Goal: Task Accomplishment & Management: Manage account settings

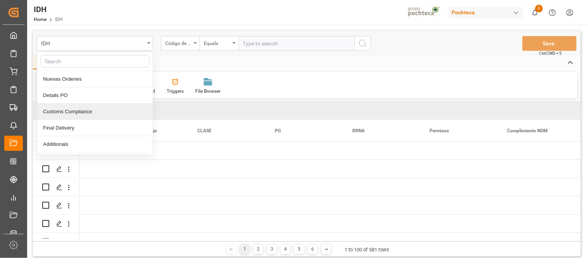
scroll to position [0, 1209]
click at [273, 61] on div "Home Edit Format View" at bounding box center [306, 62] width 547 height 13
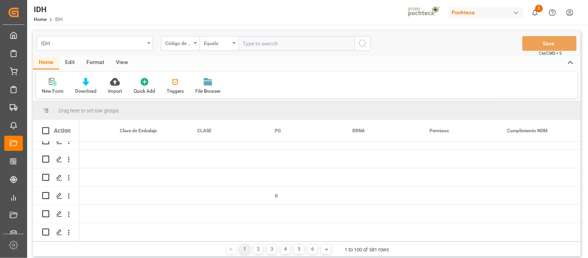
click at [149, 44] on div "IDH" at bounding box center [95, 43] width 116 height 15
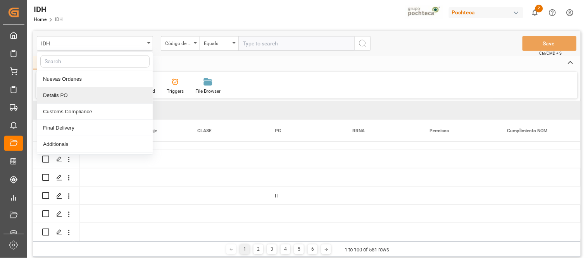
click at [85, 97] on div "Details PO" at bounding box center [94, 95] width 115 height 16
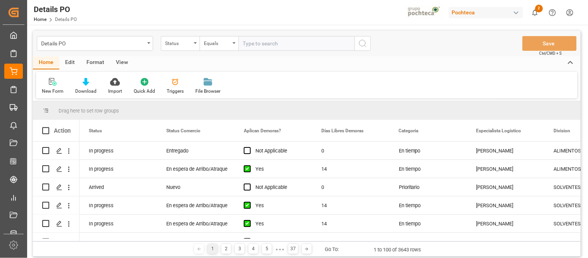
click at [72, 64] on div "Edit" at bounding box center [69, 62] width 21 height 13
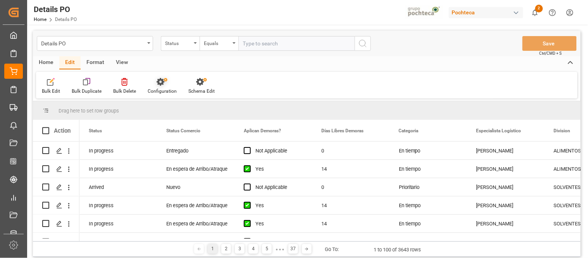
click at [165, 86] on div "Configuration" at bounding box center [162, 85] width 41 height 17
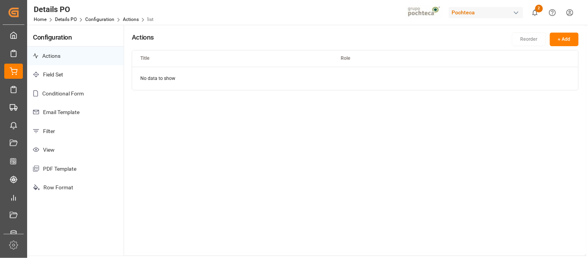
click at [58, 114] on p "Email Template" at bounding box center [75, 112] width 96 height 19
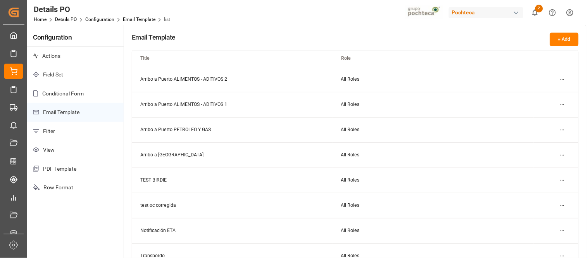
click at [562, 77] on html "Created by potrace 1.15, written by [PERSON_NAME] [DATE]-[DATE] Created by potr…" at bounding box center [294, 129] width 588 height 258
click at [533, 94] on small "Edit" at bounding box center [536, 94] width 8 height 5
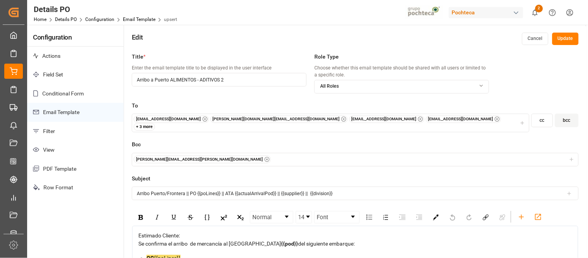
click at [155, 123] on div "+ 3 more" at bounding box center [145, 127] width 22 height 8
click at [398, 103] on label "To" at bounding box center [355, 106] width 447 height 8
click at [69, 110] on p "Email Template" at bounding box center [75, 112] width 96 height 19
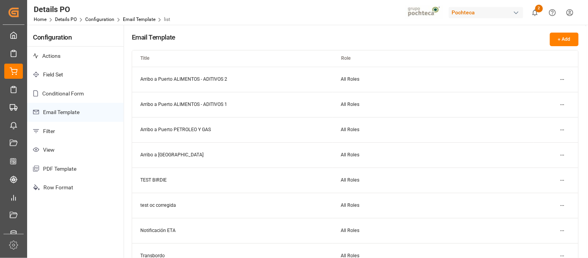
click at [563, 104] on html "Created by potrace 1.15, written by [PERSON_NAME] [DATE]-[DATE] Created by potr…" at bounding box center [294, 129] width 588 height 258
click at [535, 119] on small "Edit" at bounding box center [536, 120] width 8 height 5
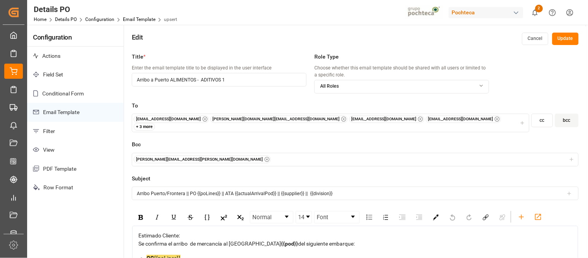
click at [155, 123] on div "+ 3 more" at bounding box center [145, 127] width 22 height 8
click at [493, 102] on label "To" at bounding box center [355, 106] width 447 height 8
click at [63, 112] on p "Email Template" at bounding box center [75, 112] width 96 height 19
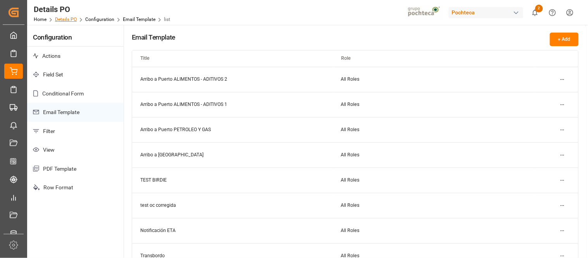
click at [65, 19] on link "Details PO" at bounding box center [66, 19] width 22 height 5
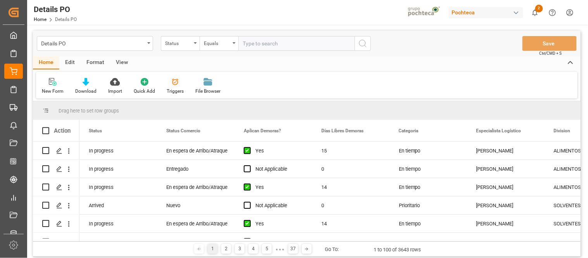
click at [177, 88] on div "Triggers" at bounding box center [175, 91] width 17 height 7
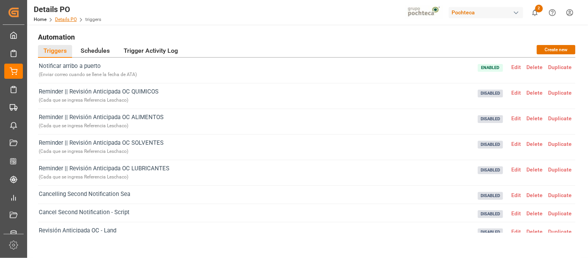
click at [73, 19] on link "Details PO" at bounding box center [66, 19] width 22 height 5
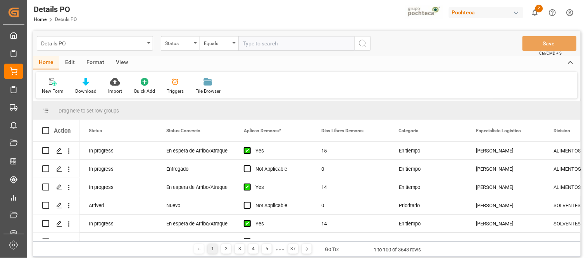
click at [120, 61] on div "View" at bounding box center [122, 62] width 24 height 13
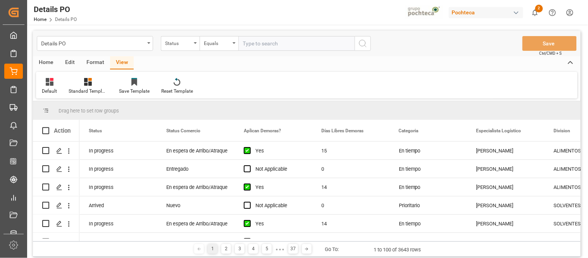
click at [72, 61] on div "Edit" at bounding box center [69, 62] width 21 height 13
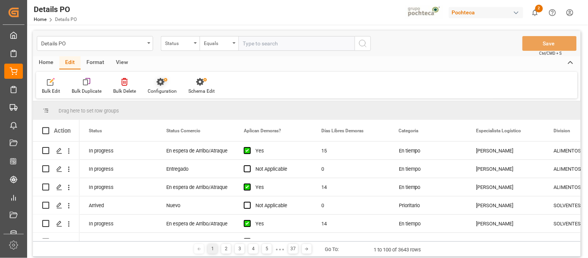
click at [162, 84] on icon at bounding box center [161, 82] width 8 height 8
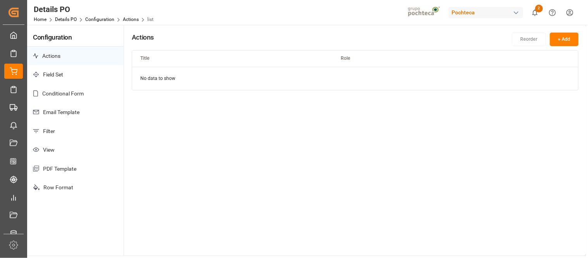
click at [69, 111] on p "Email Template" at bounding box center [75, 112] width 96 height 19
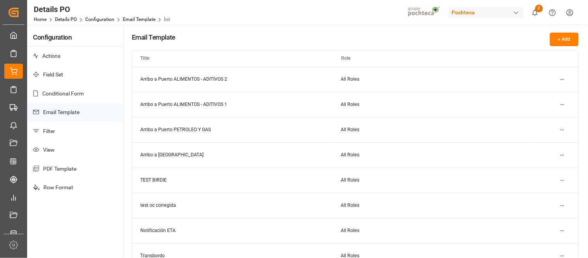
click at [518, 14] on div "button" at bounding box center [516, 13] width 8 height 8
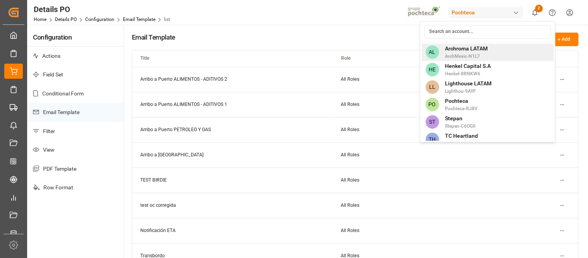
click at [473, 51] on span "Archroma LATAM" at bounding box center [466, 49] width 43 height 8
